Goal: Navigation & Orientation: Find specific page/section

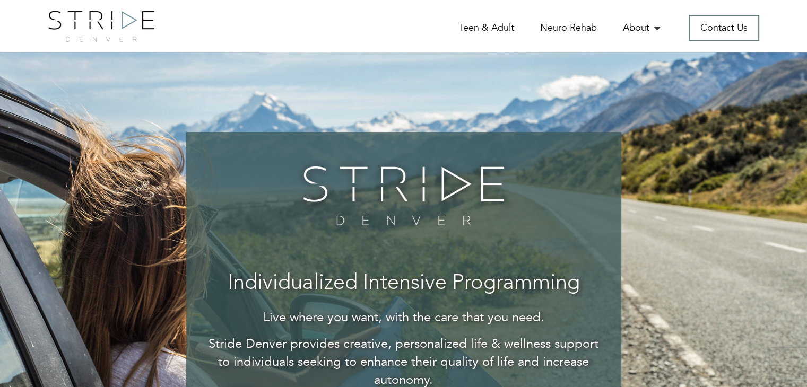
click at [797, 0] on div at bounding box center [403, 0] width 807 height 0
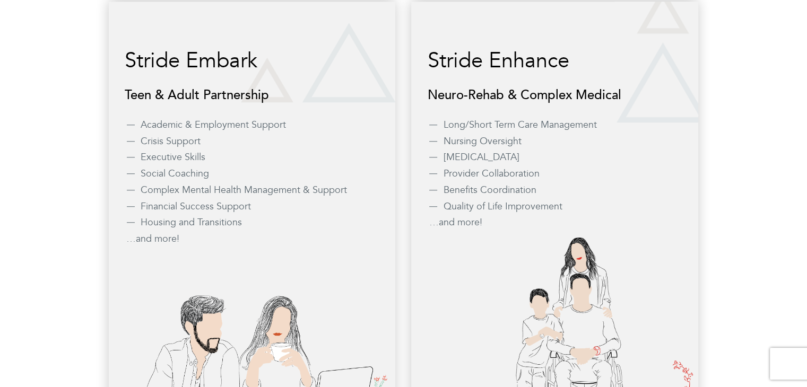
scroll to position [1114, 0]
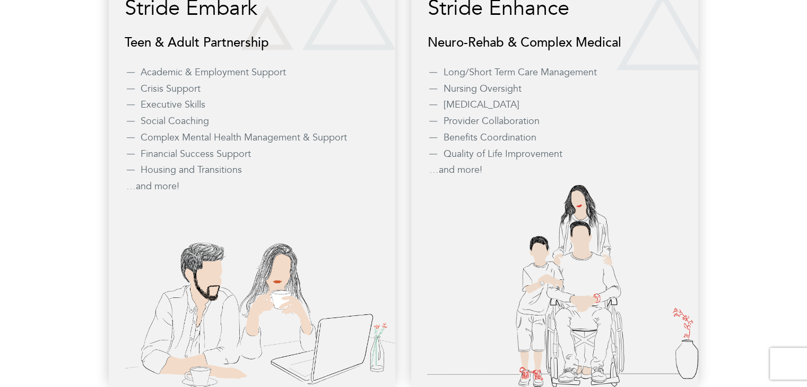
scroll to position [1008, 0]
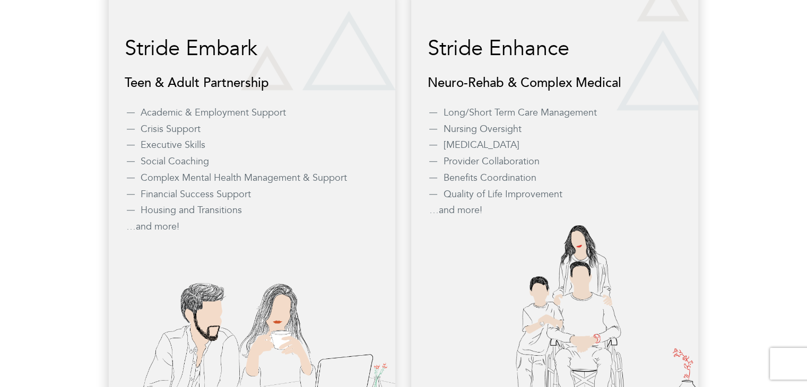
click at [466, 207] on li "…and more!" at bounding box center [555, 211] width 253 height 14
click at [467, 211] on li "…and more!" at bounding box center [555, 211] width 253 height 14
click at [151, 230] on li "…and more!" at bounding box center [252, 227] width 253 height 14
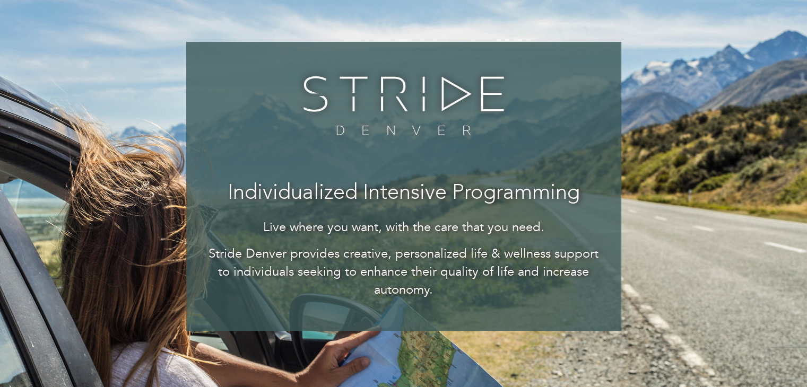
scroll to position [0, 0]
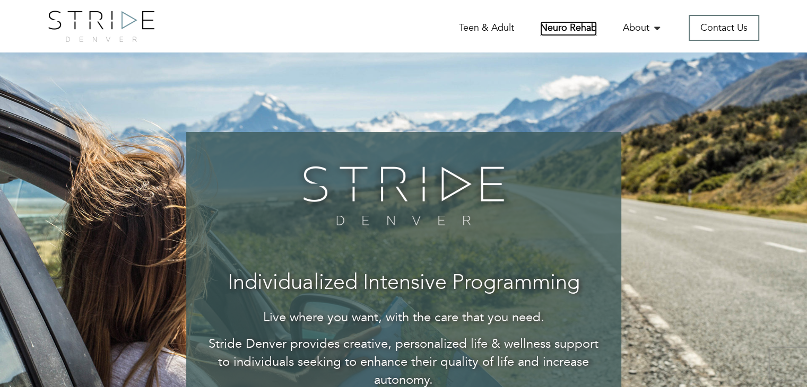
click at [569, 27] on link "Neuro Rehab" at bounding box center [568, 28] width 57 height 15
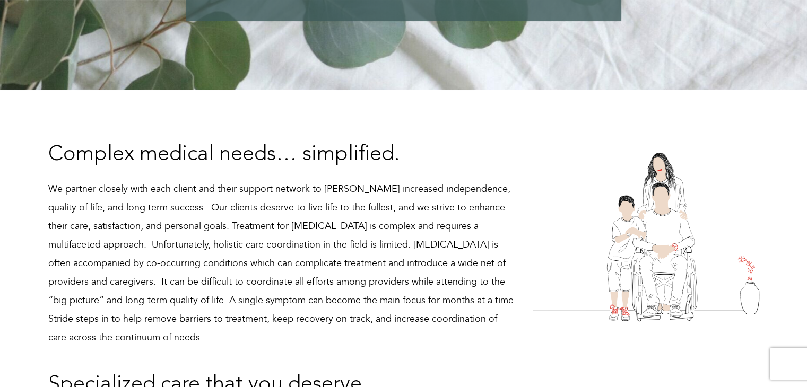
scroll to position [371, 0]
